Goal: Contribute content: Add original content to the website for others to see

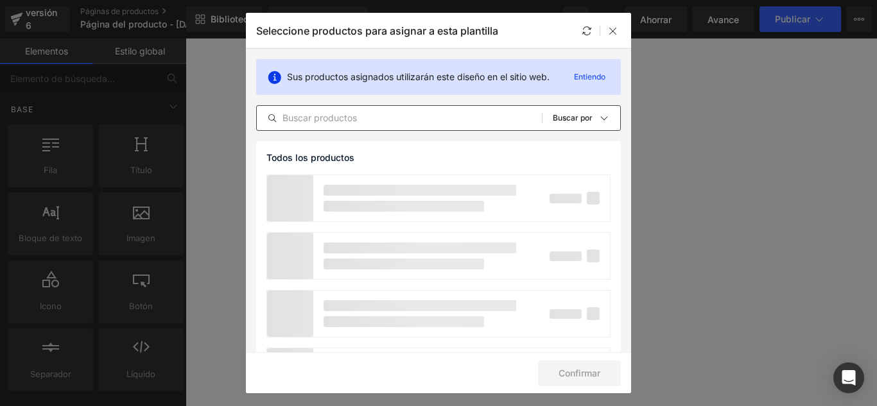
drag, startPoint x: 0, startPoint y: 0, endPoint x: 360, endPoint y: 116, distance: 377.8
click at [360, 116] on input "text" at bounding box center [399, 117] width 285 height 15
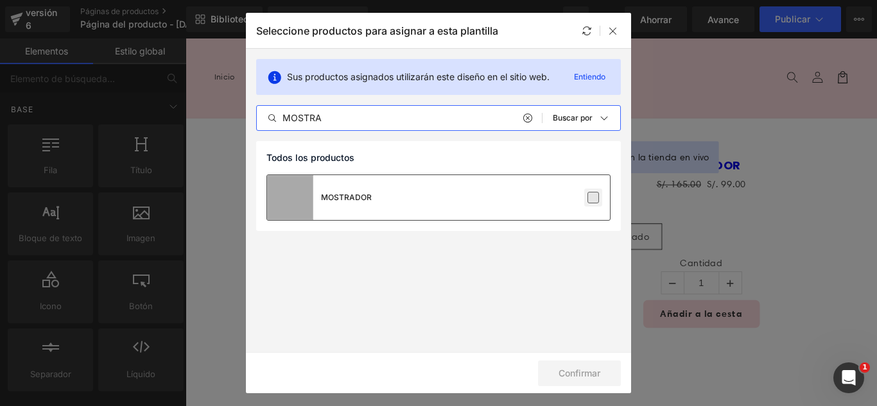
type input "MOSTRA"
click at [591, 196] on label at bounding box center [593, 198] width 12 height 12
click at [593, 198] on input "checkbox" at bounding box center [593, 198] width 0 height 0
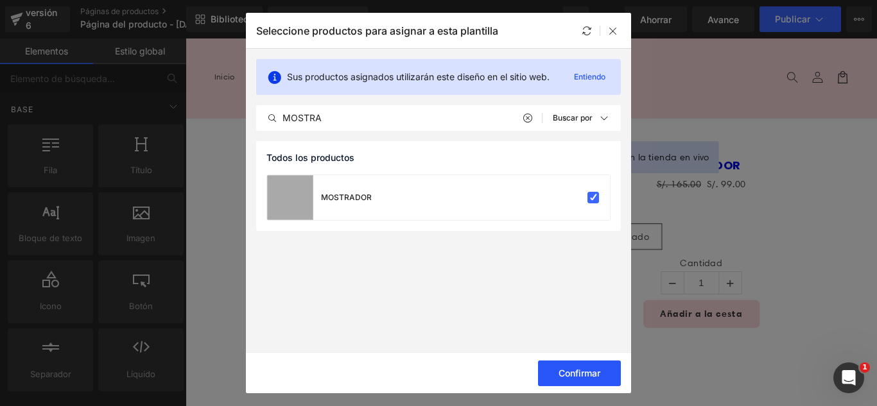
click at [600, 371] on font "Confirmar" at bounding box center [580, 373] width 42 height 11
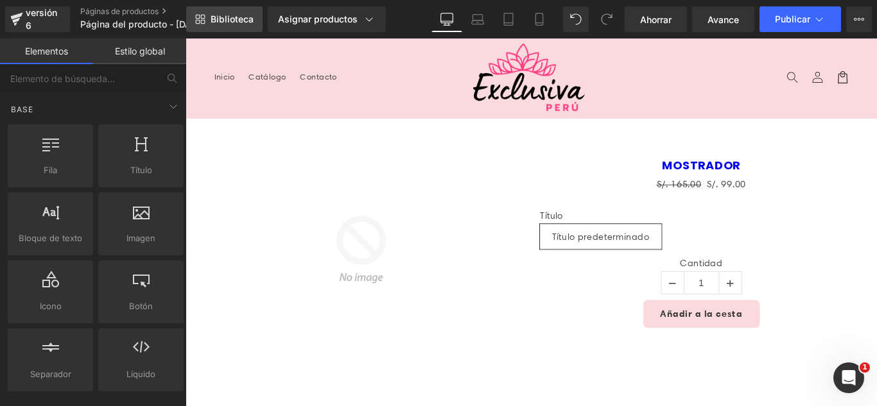
click at [218, 17] on font "Biblioteca" at bounding box center [232, 18] width 43 height 11
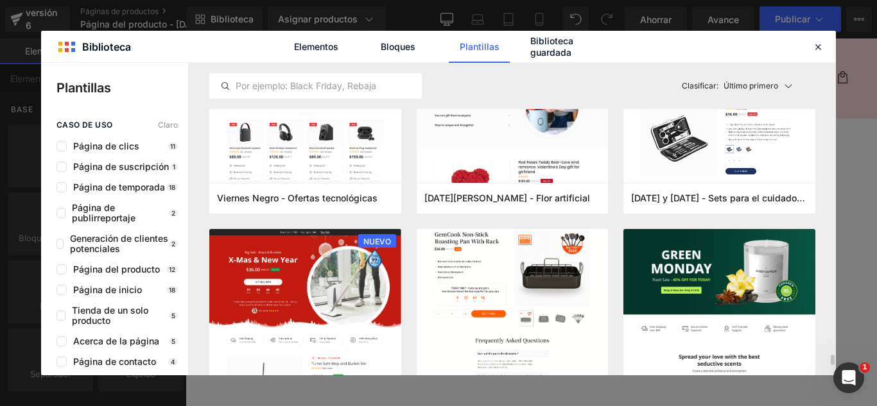
scroll to position [2889, 0]
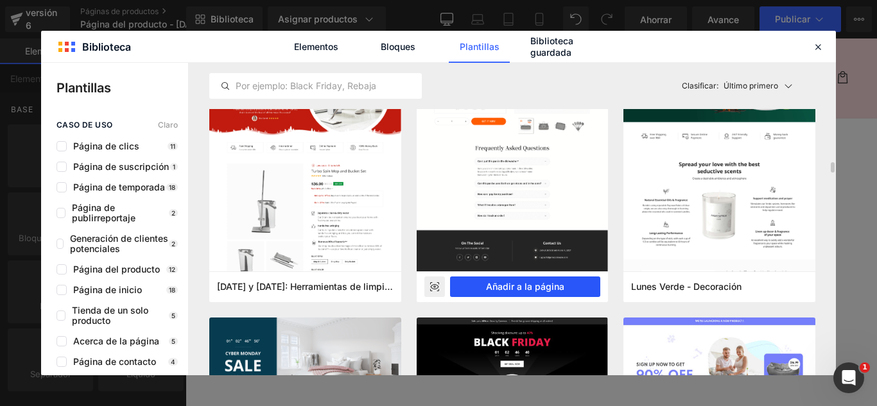
click at [541, 286] on font "Añadir a la página" at bounding box center [525, 286] width 78 height 11
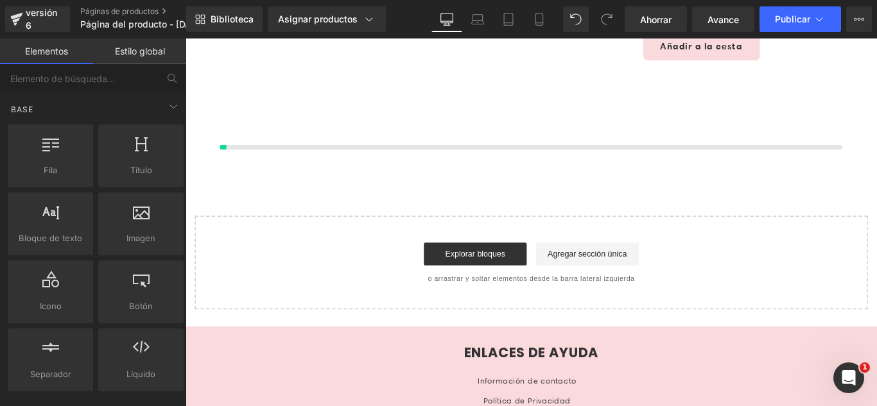
scroll to position [305, 0]
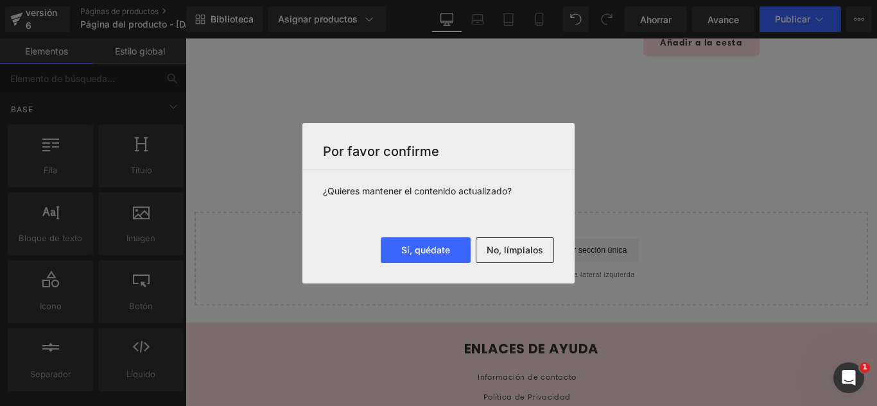
click at [516, 250] on font "No, límpialos" at bounding box center [515, 250] width 56 height 11
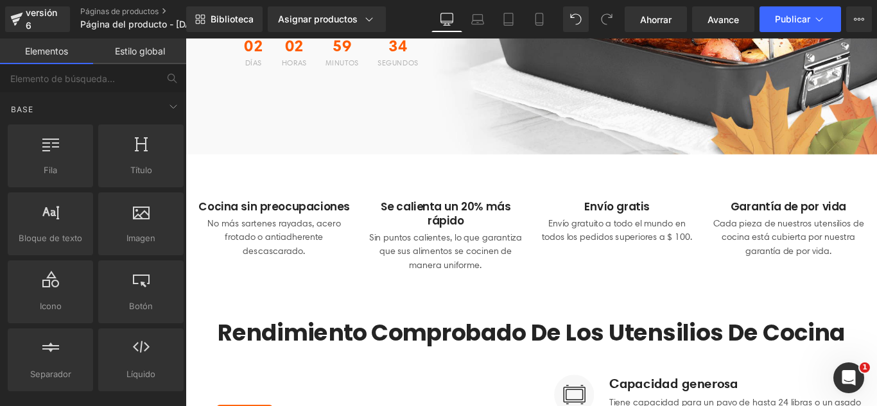
scroll to position [385, 0]
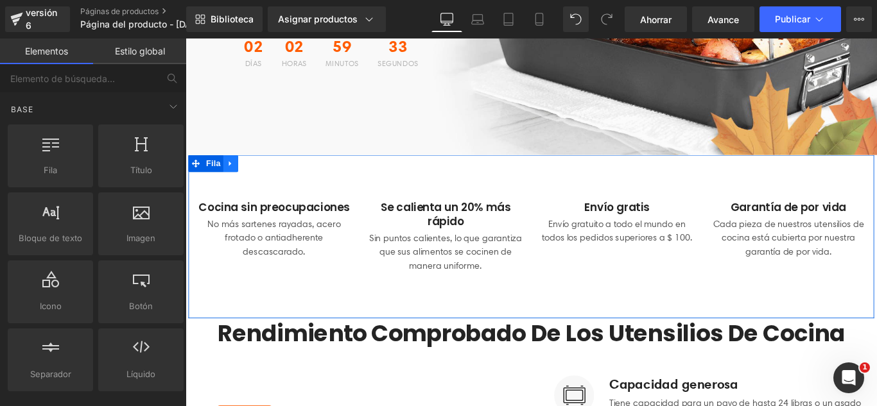
click at [228, 177] on link at bounding box center [236, 178] width 17 height 19
click at [266, 177] on icon at bounding box center [269, 179] width 9 height 9
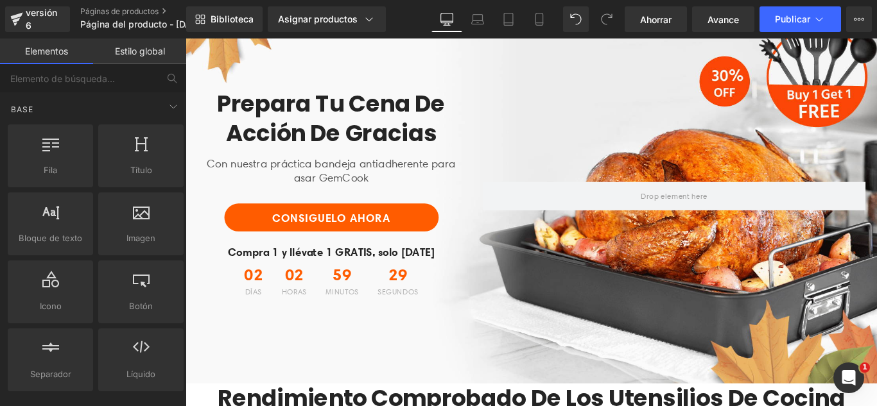
scroll to position [0, 0]
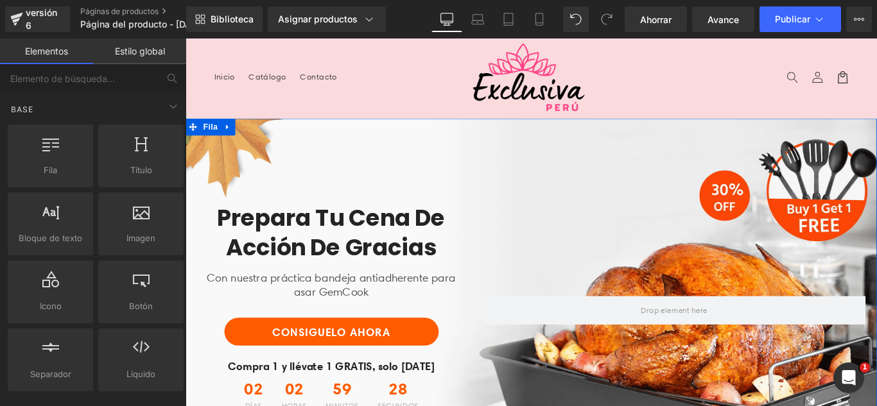
click at [229, 134] on icon at bounding box center [233, 139] width 9 height 10
click at [262, 136] on icon at bounding box center [266, 139] width 9 height 10
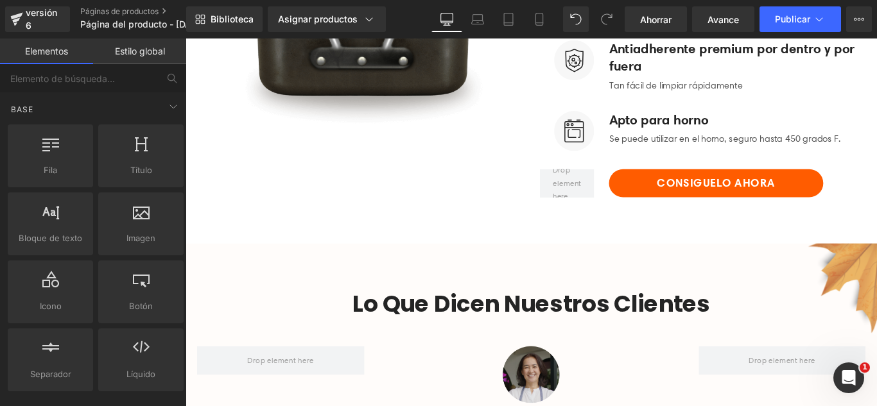
scroll to position [449, 0]
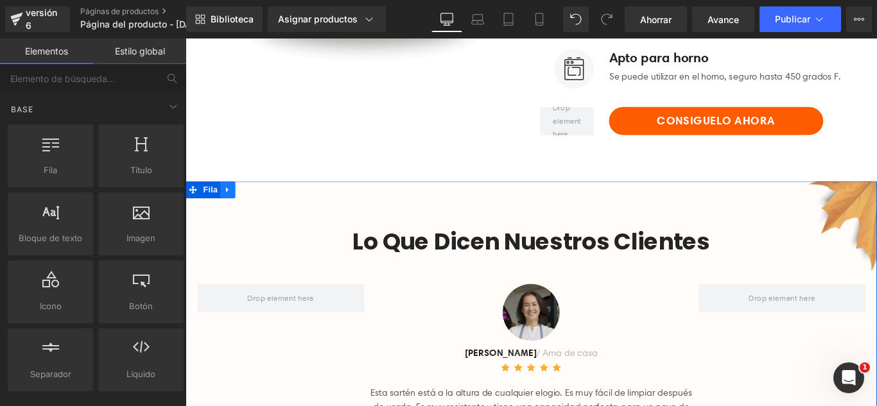
click at [229, 211] on icon at bounding box center [233, 209] width 9 height 10
click at [262, 211] on icon at bounding box center [266, 209] width 9 height 10
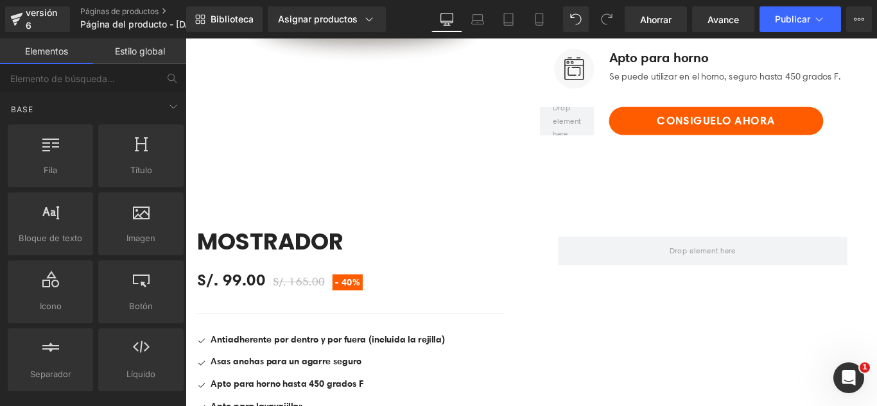
click at [186, 39] on div at bounding box center [186, 39] width 0 height 0
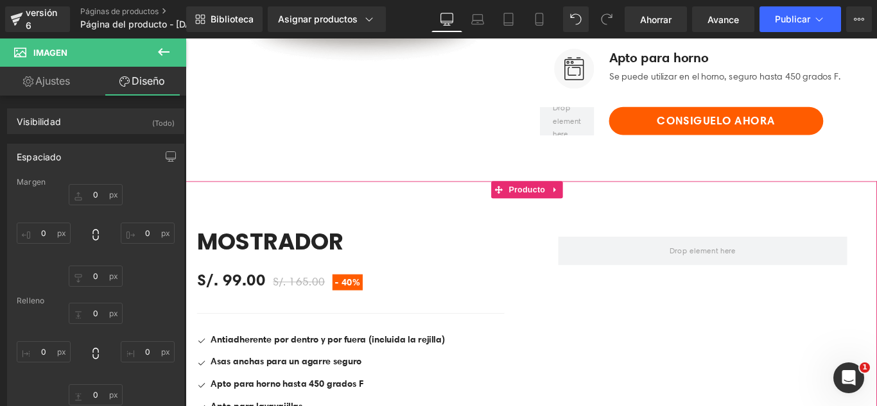
click at [602, 210] on icon at bounding box center [600, 209] width 9 height 10
click at [611, 211] on icon at bounding box center [609, 208] width 9 height 9
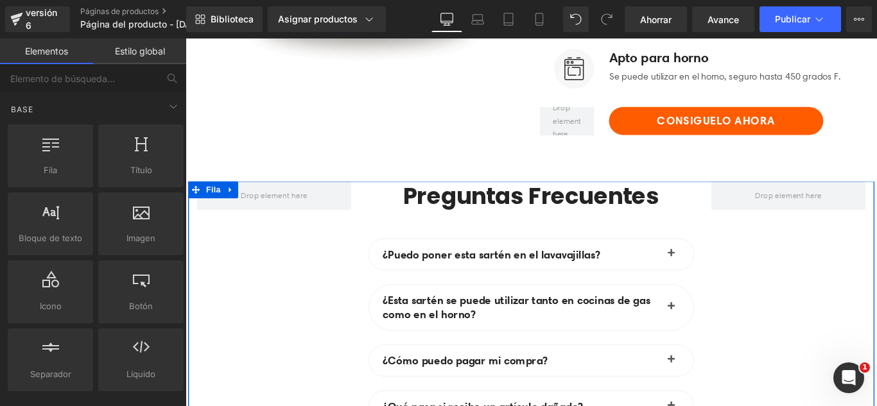
click at [234, 208] on icon at bounding box center [235, 208] width 3 height 6
click at [269, 208] on icon at bounding box center [269, 208] width 9 height 9
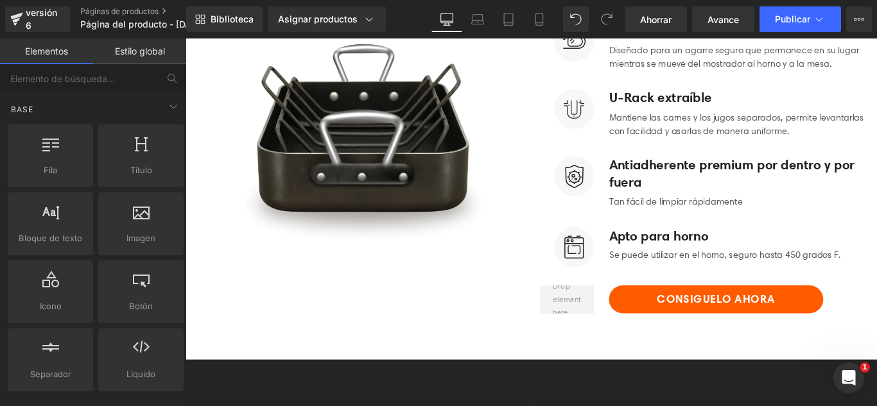
scroll to position [385, 0]
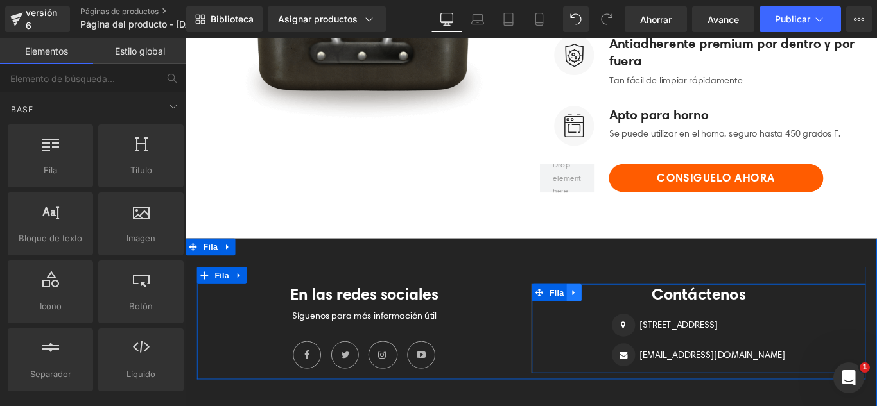
click at [620, 324] on icon at bounding box center [621, 324] width 3 height 6
click at [651, 324] on icon at bounding box center [655, 324] width 9 height 9
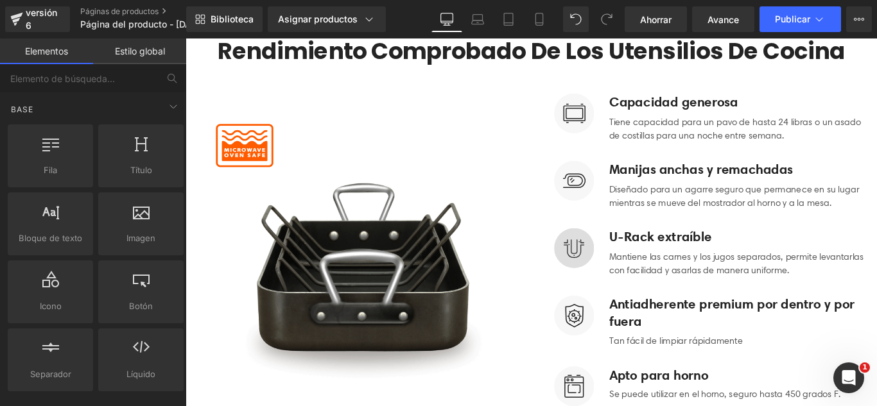
scroll to position [0, 0]
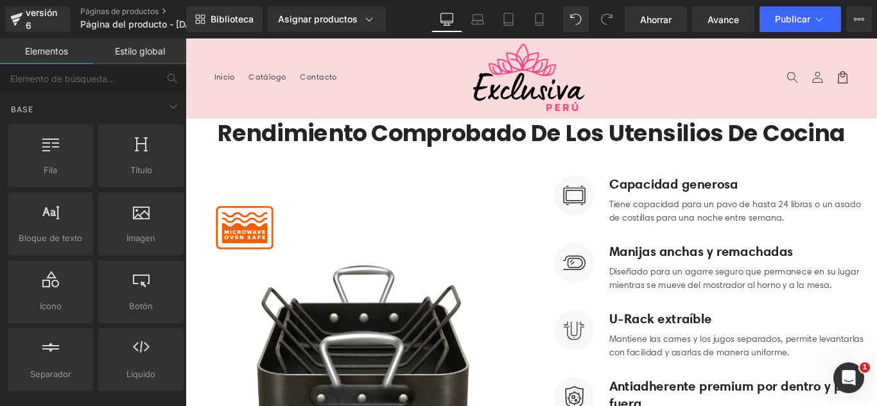
click at [787, 32] on div "Biblioteca Asignar productos Vista previa del producto MOSTRADOR Administrar pr…" at bounding box center [531, 19] width 691 height 39
click at [791, 28] on button "Publicar" at bounding box center [801, 19] width 82 height 26
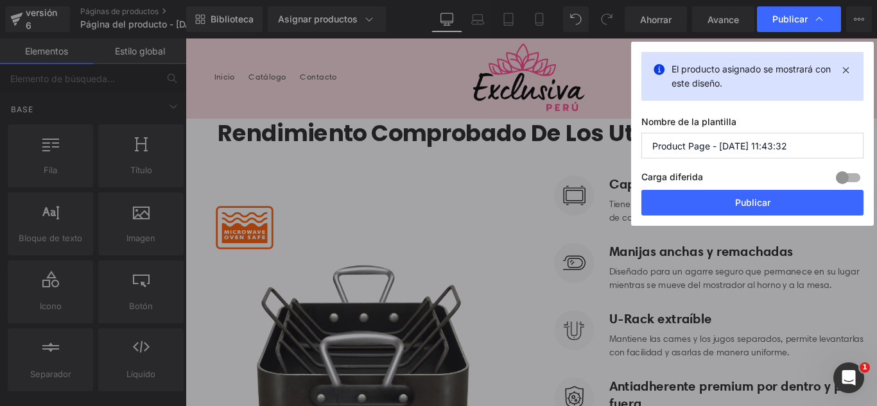
click at [810, 137] on input "Product Page - [DATE] 11:43:32" at bounding box center [752, 146] width 222 height 26
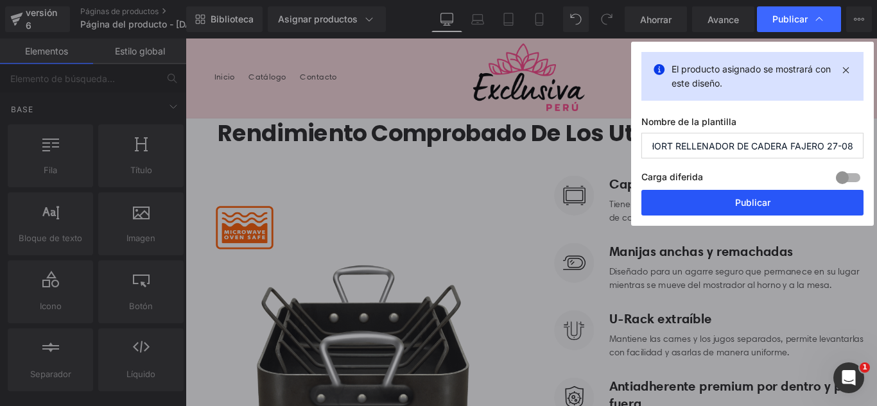
type input "SHORT RELLENADOR DE CADERA FAJERO 27-08"
click at [817, 203] on button "Publicar" at bounding box center [752, 203] width 222 height 26
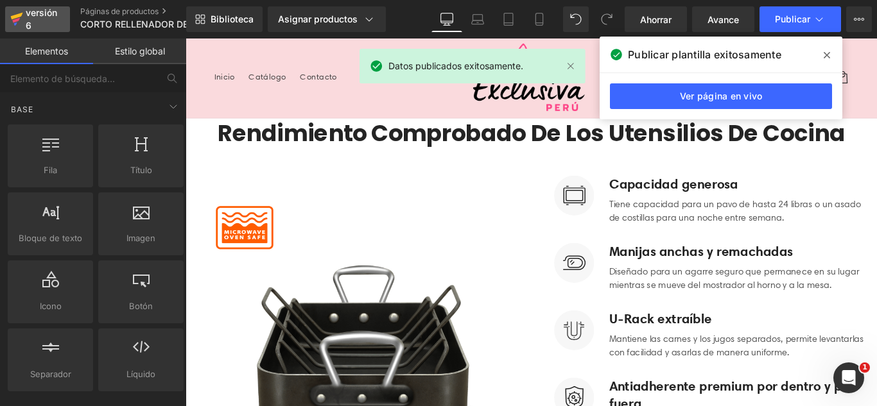
click at [33, 12] on font "versión 6" at bounding box center [41, 19] width 31 height 24
